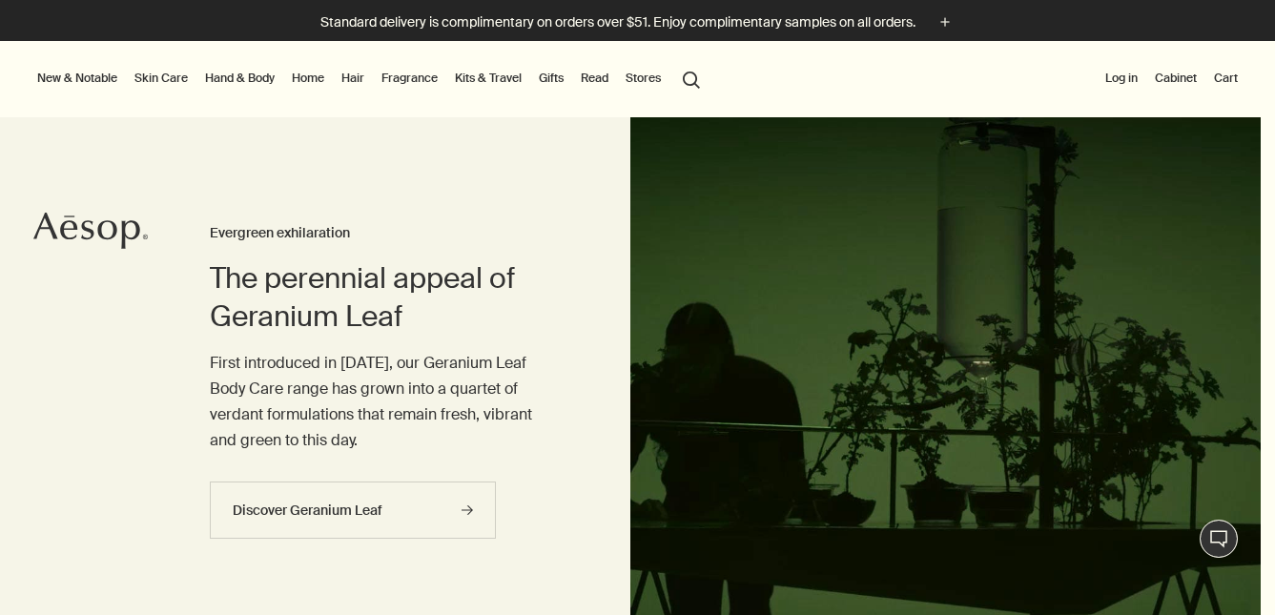
click at [262, 80] on link "Hand & Body" at bounding box center [239, 78] width 77 height 23
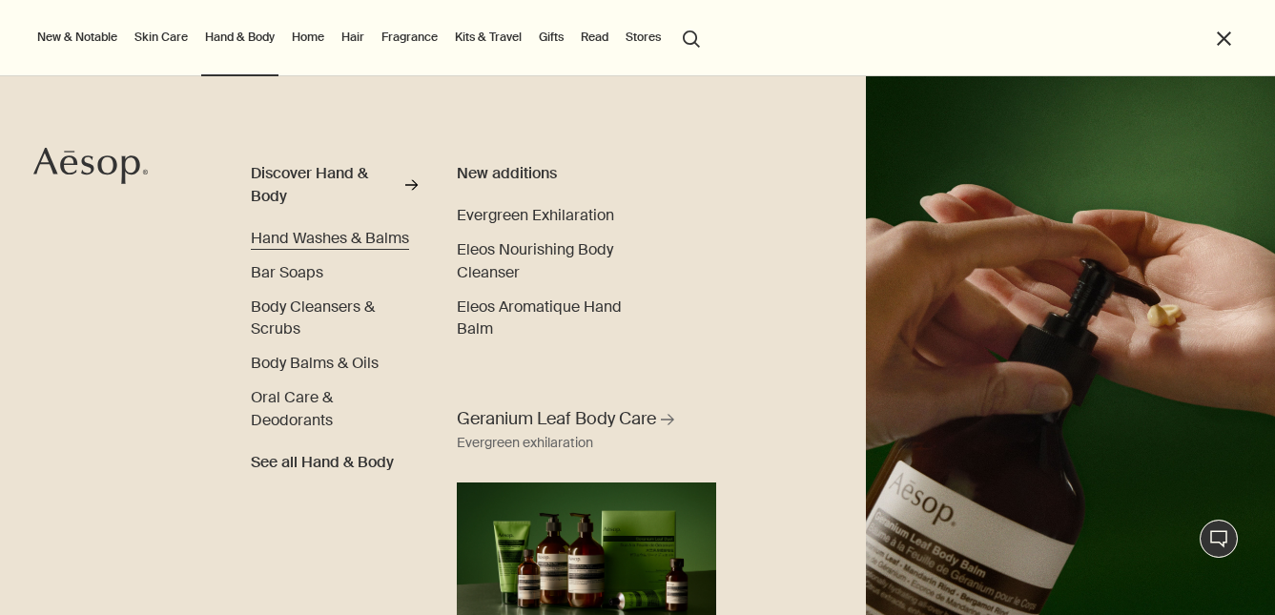
click at [374, 245] on span "Hand Washes & Balms" at bounding box center [330, 238] width 158 height 20
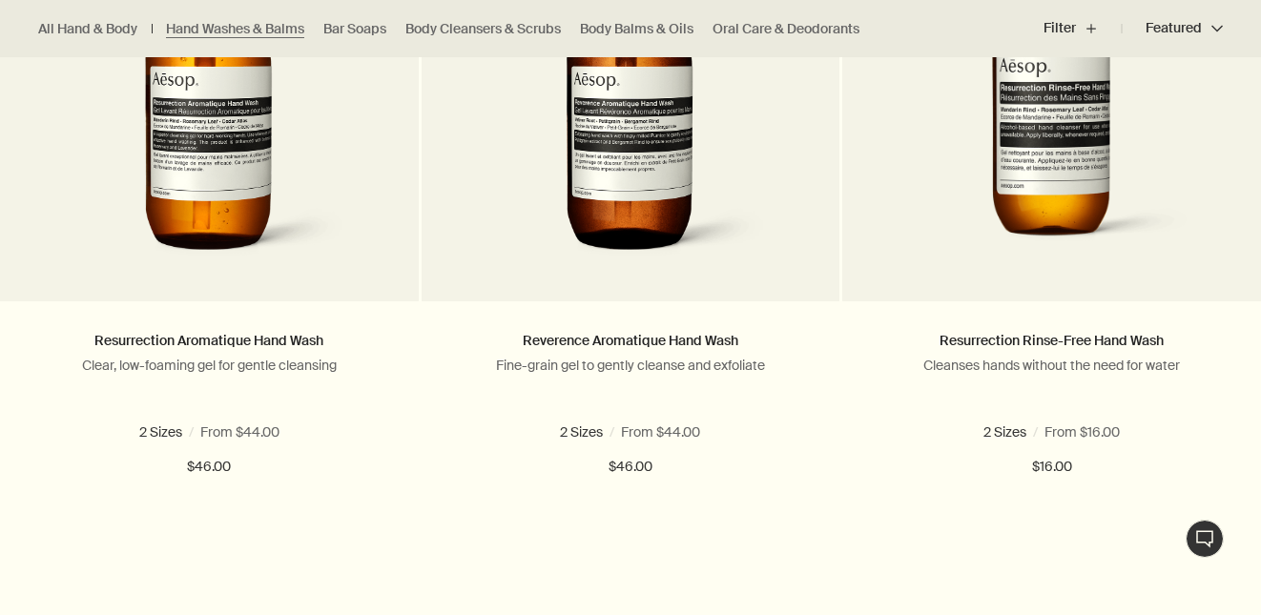
scroll to position [1437, 0]
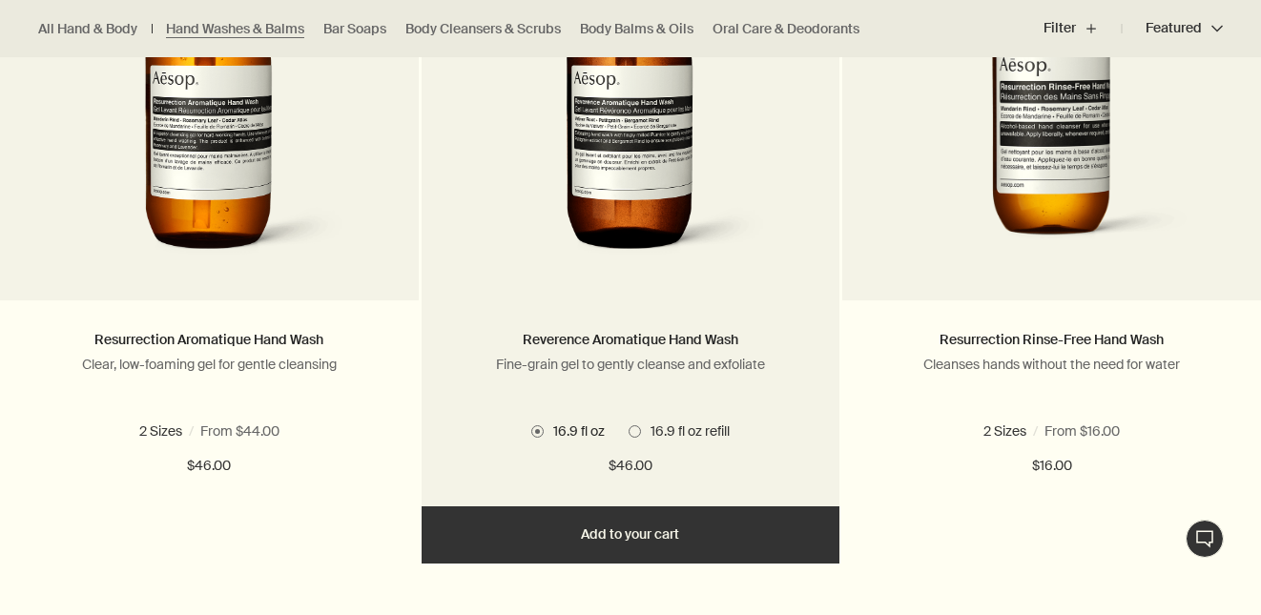
click at [618, 523] on button "Add Add to your cart" at bounding box center [630, 534] width 419 height 57
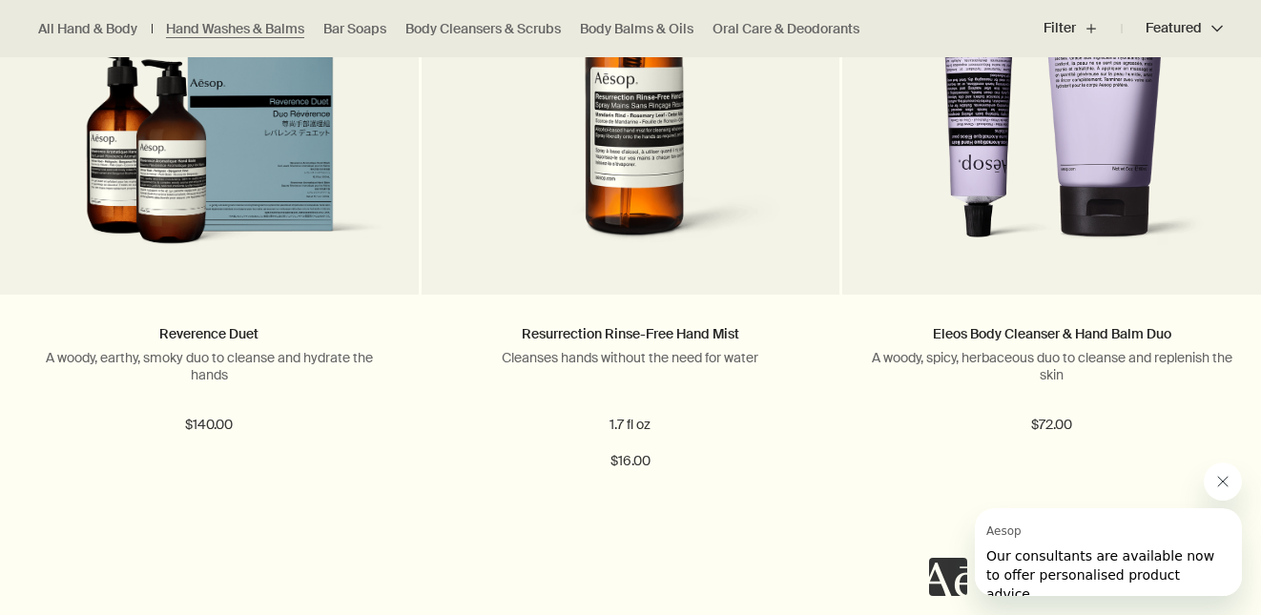
scroll to position [2143, 0]
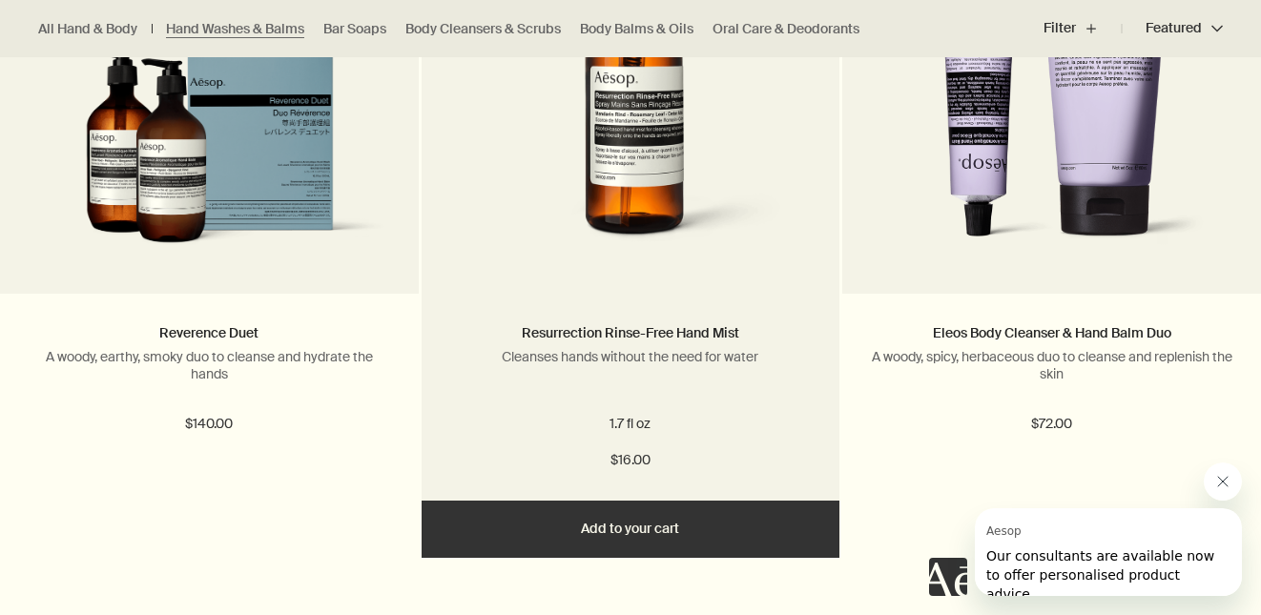
click at [664, 524] on button "Add Add to your cart" at bounding box center [630, 529] width 419 height 57
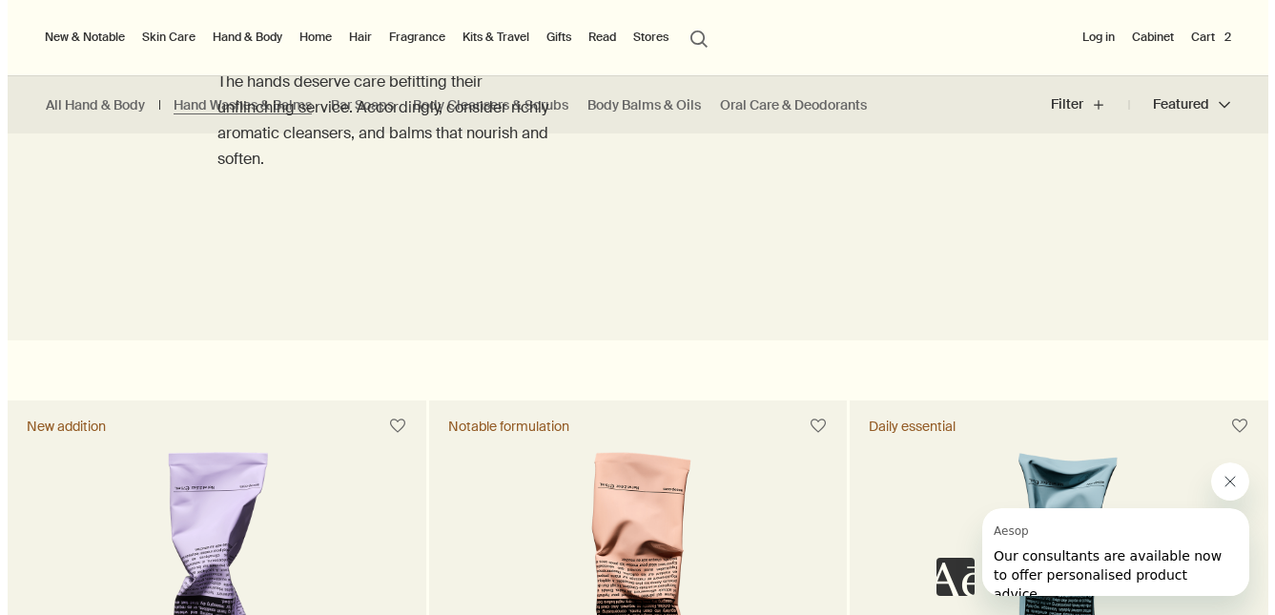
scroll to position [0, 0]
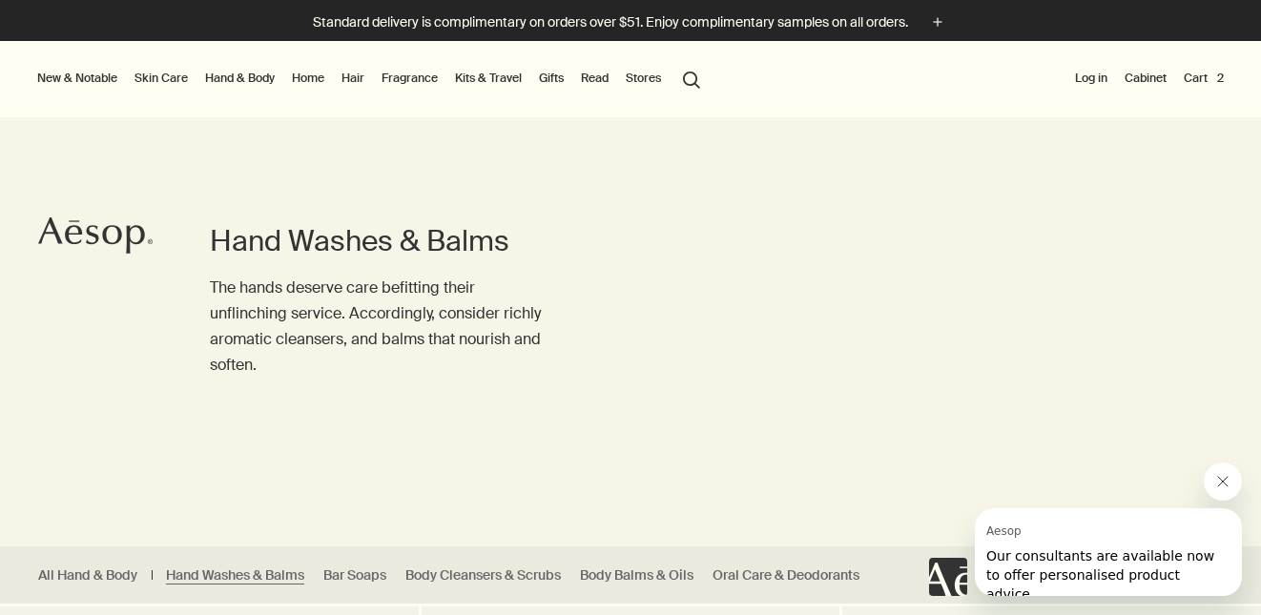
click at [434, 77] on link "Fragrance" at bounding box center [410, 78] width 64 height 23
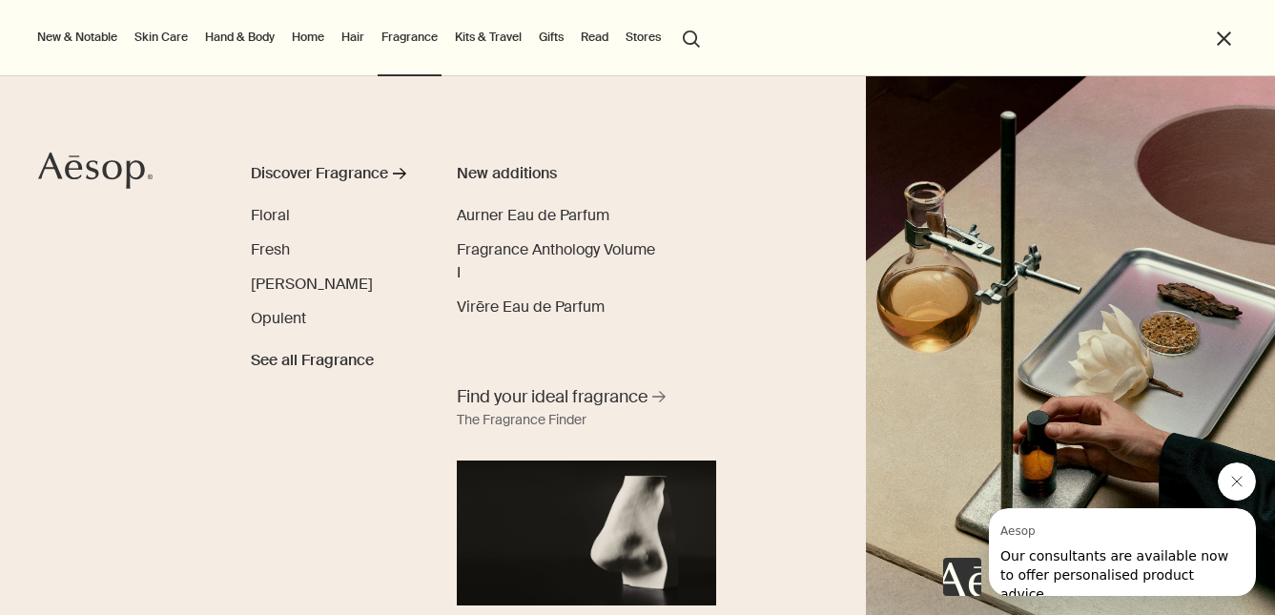
click at [1225, 42] on button "close" at bounding box center [1224, 39] width 22 height 22
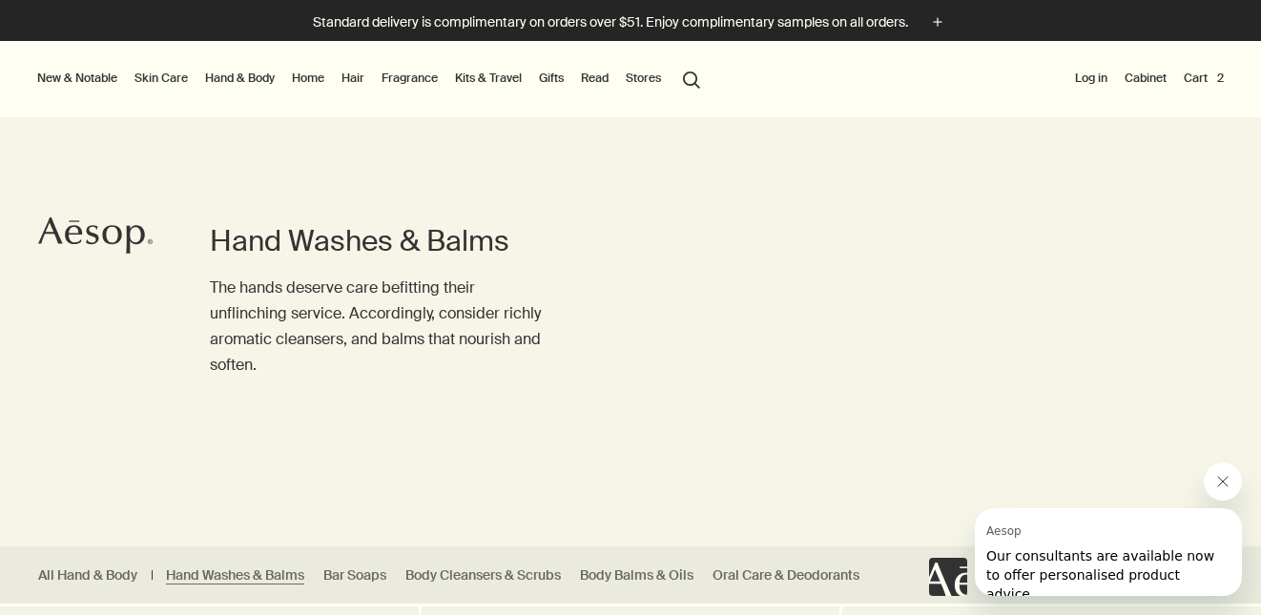
click at [1200, 83] on button "Cart 2" at bounding box center [1204, 78] width 48 height 23
